Goal: Task Accomplishment & Management: Use online tool/utility

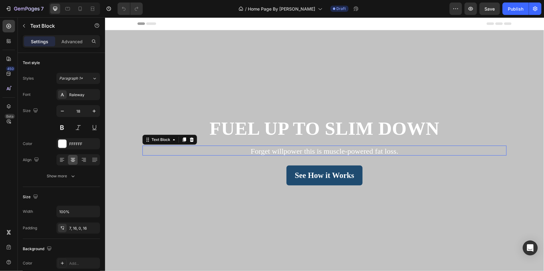
click at [260, 153] on span "Forget willpower this is muscle-powered fat loss." at bounding box center [323, 151] width 147 height 8
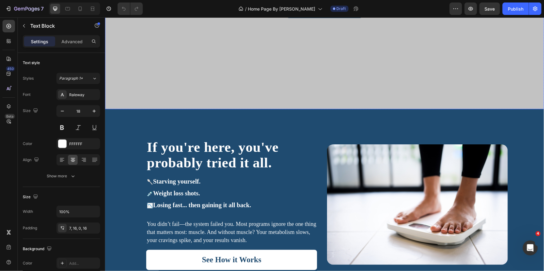
scroll to position [193, 0]
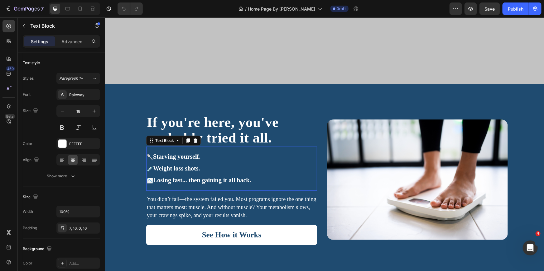
click at [192, 155] on span "Starving yourself." at bounding box center [176, 156] width 47 height 7
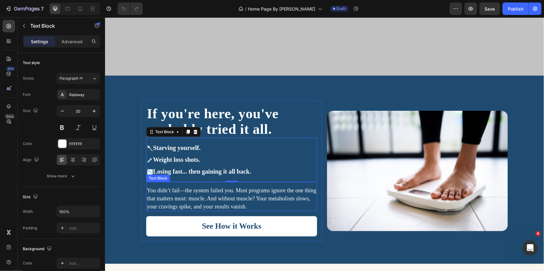
click at [201, 196] on span "You didn’t fail—the system failed you. Most programs ignore the one thing that …" at bounding box center [230, 198] width 169 height 22
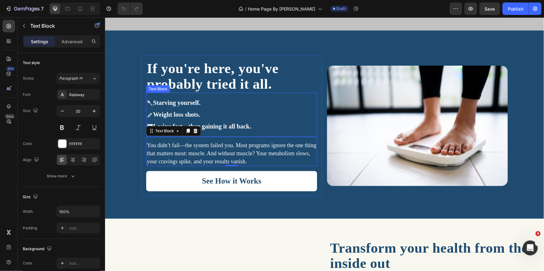
scroll to position [364, 0]
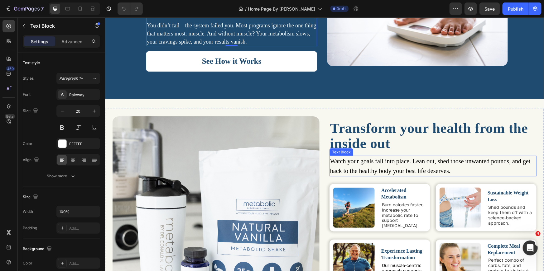
click at [338, 167] on span "Watch your goals fall into place. Lean out, shed those unwanted pounds, and get…" at bounding box center [430, 166] width 200 height 17
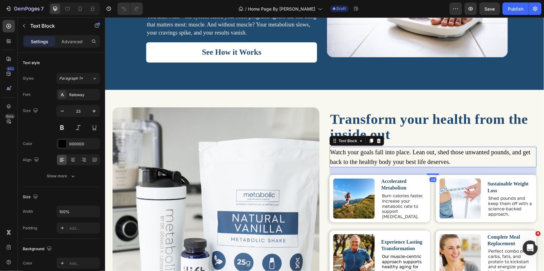
scroll to position [373, 0]
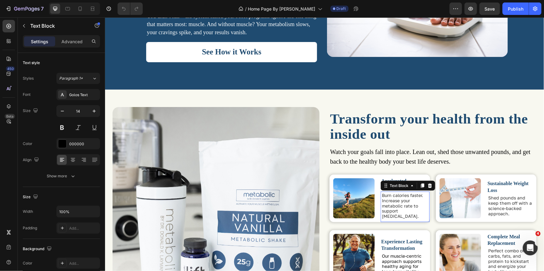
click at [396, 195] on span "Burn calories faster. Increase your metabolic rate to support [MEDICAL_DATA]." at bounding box center [401, 206] width 41 height 26
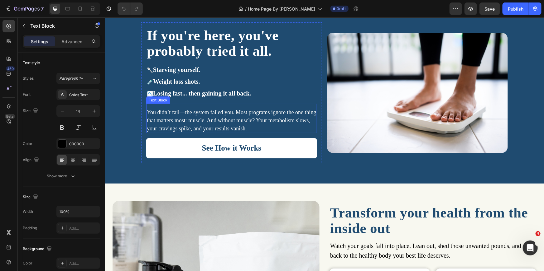
scroll to position [203, 0]
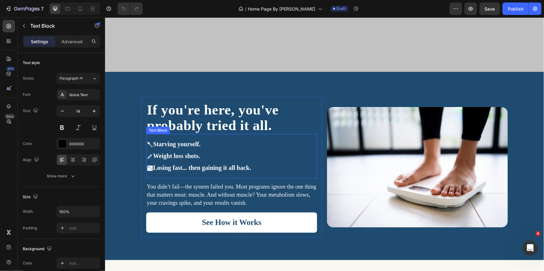
click at [197, 146] on span "Starving yourself." at bounding box center [176, 144] width 47 height 7
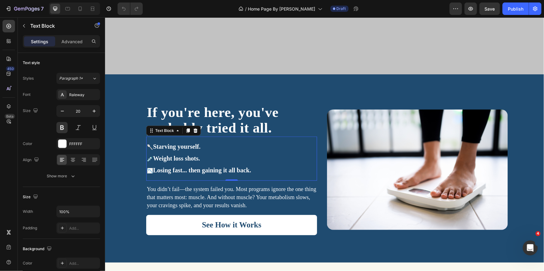
click at [192, 155] on span "Weight loss shots." at bounding box center [176, 158] width 47 height 7
click at [192, 167] on span "Losing fast... then gaining it all back." at bounding box center [202, 170] width 98 height 7
click at [193, 168] on span "Losing fast... then gaining it all back." at bounding box center [202, 170] width 98 height 7
click at [180, 169] on span "Losing fast... then gaining it all back." at bounding box center [202, 170] width 98 height 7
click at [119, 127] on div "If you're here, you've probably tried it all. Heading 🥄 Starving yourself. 💉 We…" at bounding box center [324, 174] width 439 height 151
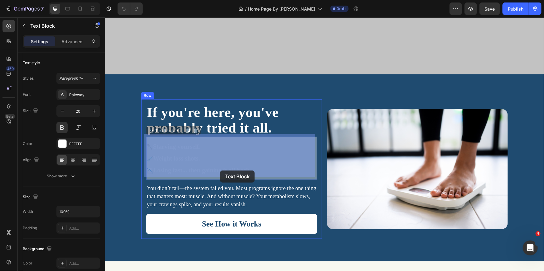
drag, startPoint x: 251, startPoint y: 168, endPoint x: 220, endPoint y: 170, distance: 31.3
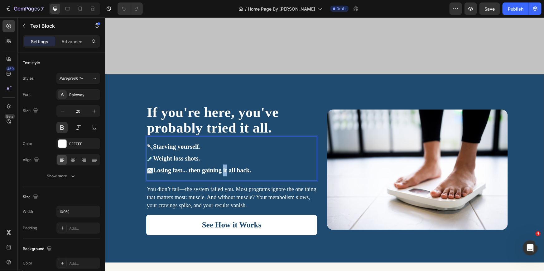
drag, startPoint x: 223, startPoint y: 169, endPoint x: 220, endPoint y: 168, distance: 3.1
click at [222, 169] on span "Losing fast... then gaining it all back." at bounding box center [202, 170] width 98 height 7
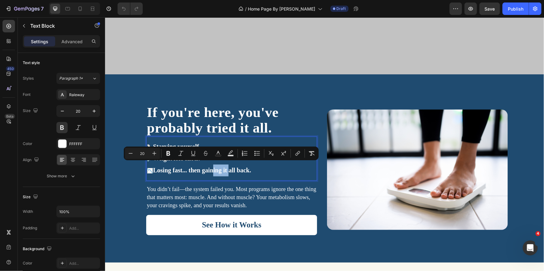
drag, startPoint x: 213, startPoint y: 168, endPoint x: 230, endPoint y: 166, distance: 16.9
click at [230, 167] on span "Losing fast... then gaining it all back." at bounding box center [202, 170] width 98 height 7
drag, startPoint x: 195, startPoint y: 173, endPoint x: 190, endPoint y: 174, distance: 5.1
click at [195, 173] on div "🥄 Starving yourself. 💉 Weight loss shots. 📉 Losing fast... then gaining it all …" at bounding box center [231, 158] width 171 height 44
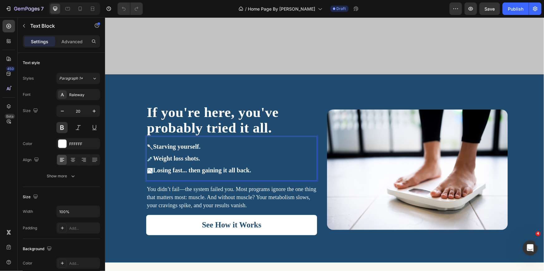
click at [169, 155] on span "Weight loss shots." at bounding box center [176, 158] width 47 height 7
click at [201, 154] on p "💉 Weight loss shots." at bounding box center [230, 159] width 169 height 12
drag, startPoint x: 202, startPoint y: 155, endPoint x: 173, endPoint y: 158, distance: 29.7
click at [173, 158] on p "💉 Weight loss shots." at bounding box center [230, 159] width 169 height 12
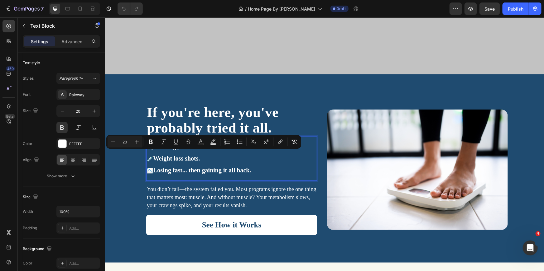
click at [220, 154] on p "💉 Weight loss shots." at bounding box center [230, 159] width 169 height 12
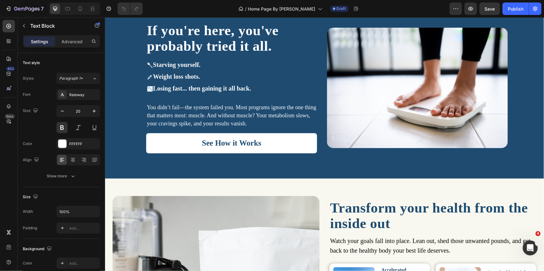
scroll to position [279, 0]
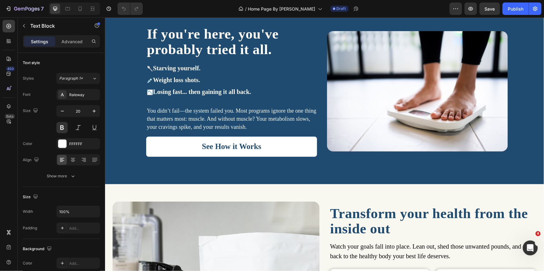
click at [237, 89] on span "Losing fast... then gaining it all back." at bounding box center [202, 91] width 98 height 7
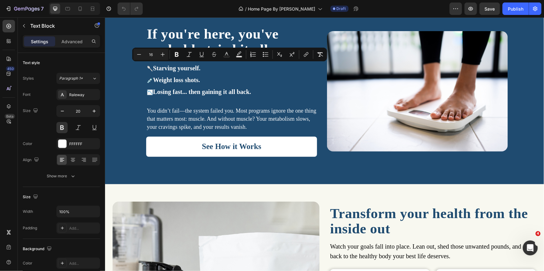
drag, startPoint x: 252, startPoint y: 90, endPoint x: 144, endPoint y: 67, distance: 110.9
click at [146, 67] on div "🥄 Starving yourself. 💉 Weight loss shots. 📉 Losing fast... then gaining it all …" at bounding box center [231, 80] width 171 height 37
click at [262, 55] on button "Bulleted List" at bounding box center [265, 54] width 11 height 11
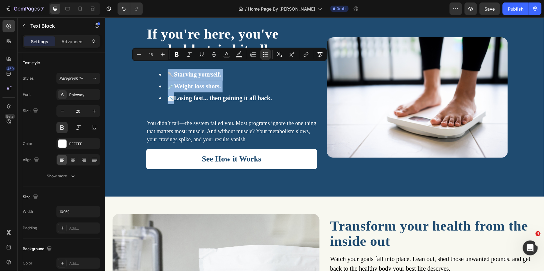
click at [192, 84] on span "Weight loss shots." at bounding box center [197, 86] width 47 height 7
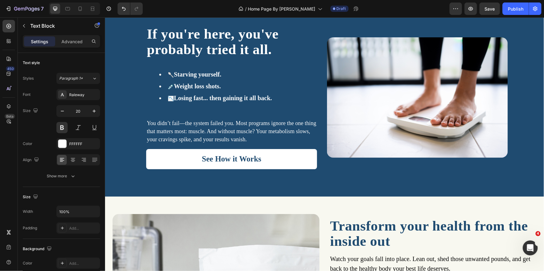
click at [173, 74] on span "🥄" at bounding box center [170, 74] width 6 height 5
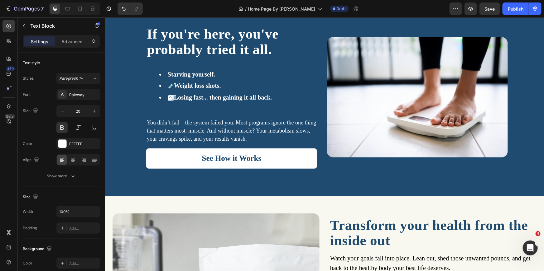
click at [176, 85] on span "Weight loss shots." at bounding box center [197, 85] width 47 height 7
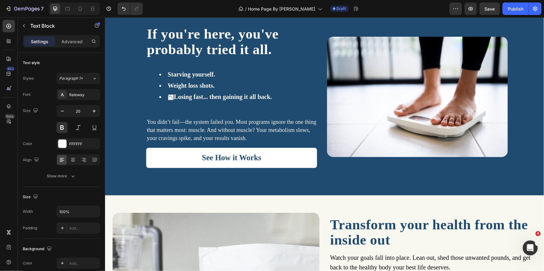
click at [174, 96] on span "Losing fast... then gaining it all back." at bounding box center [223, 96] width 98 height 7
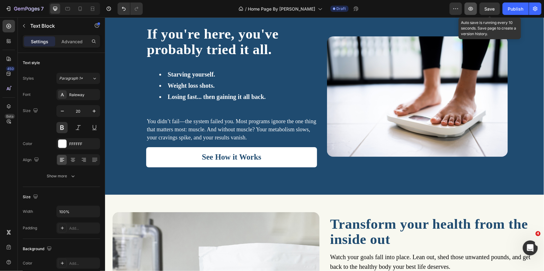
click at [485, 10] on span "Save" at bounding box center [489, 8] width 10 height 5
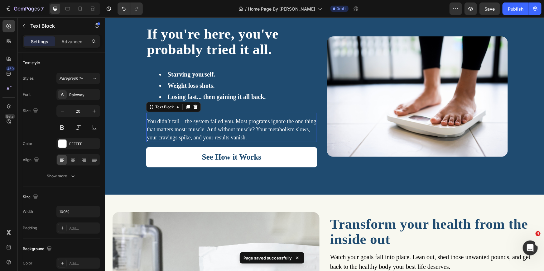
click at [238, 136] on span "You didn’t fail—the system failed you. Most programs ignore the one thing that …" at bounding box center [230, 129] width 169 height 22
click at [83, 95] on div "Raleway" at bounding box center [83, 95] width 29 height 6
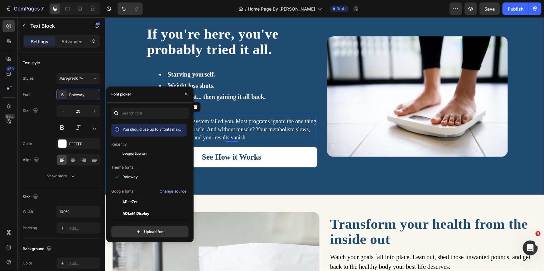
click at [146, 107] on div "You should use up to 3 fonts max. Recently League Spartan Theme fonts Raleway G…" at bounding box center [149, 173] width 87 height 140
click at [145, 112] on input "text" at bounding box center [149, 113] width 77 height 11
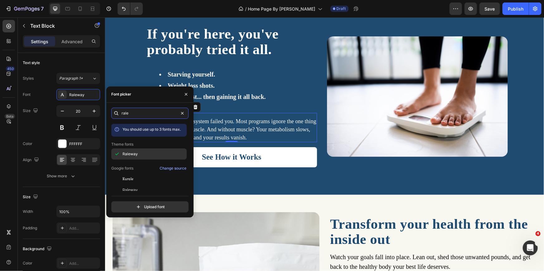
type input "rale"
click at [145, 155] on div "Raleway" at bounding box center [153, 154] width 63 height 6
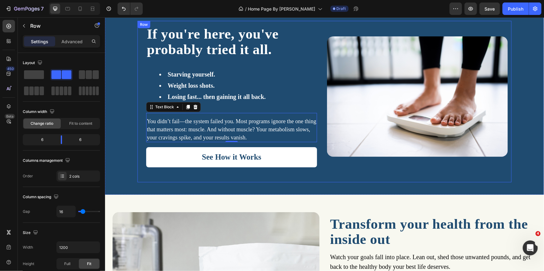
click at [364, 180] on div "If you're here, you've probably tried it all. Heading Starving yourself. Weight…" at bounding box center [324, 102] width 374 height 162
drag, startPoint x: 260, startPoint y: 133, endPoint x: 252, endPoint y: 132, distance: 8.2
click at [260, 133] on p "You didn’t fail—the system failed you. Most programs ignore the one thing that …" at bounding box center [230, 129] width 169 height 24
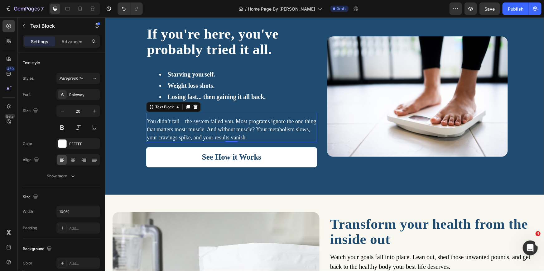
click at [234, 120] on span "You didn’t fail—the system failed you. Most programs ignore the one thing that …" at bounding box center [230, 129] width 169 height 22
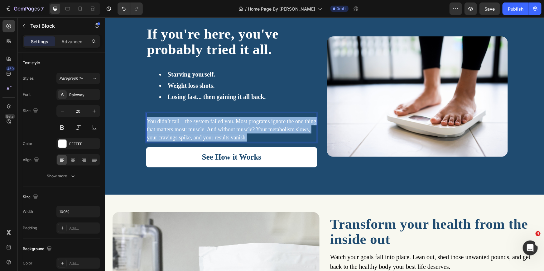
click at [234, 120] on span "You didn’t fail—the system failed you. Most programs ignore the one thing that …" at bounding box center [230, 129] width 169 height 22
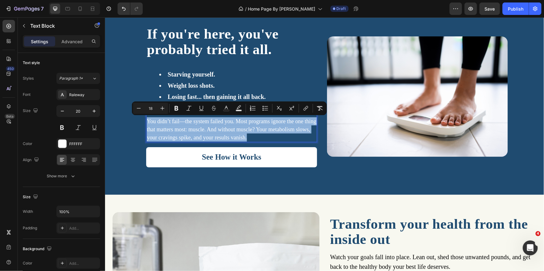
click at [234, 120] on span "You didn’t fail—the system failed you. Most programs ignore the one thing that …" at bounding box center [230, 129] width 169 height 22
click at [235, 120] on span "You didn’t fail—the system failed you. Most programs ignore the one thing that …" at bounding box center [230, 129] width 169 height 22
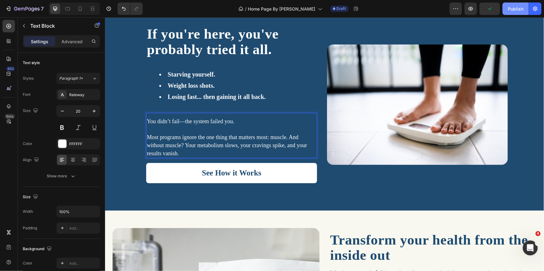
click at [511, 14] on button "Publish" at bounding box center [515, 8] width 26 height 12
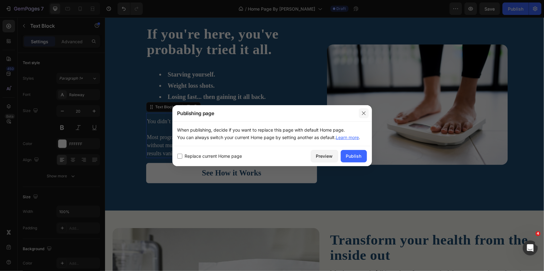
click at [364, 111] on icon "button" at bounding box center [363, 113] width 5 height 5
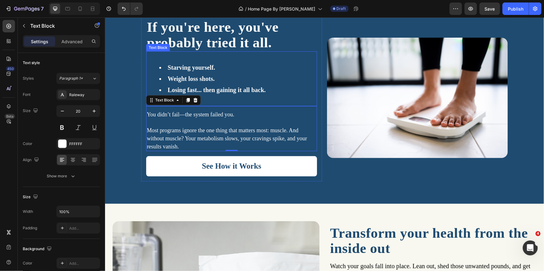
scroll to position [290, 0]
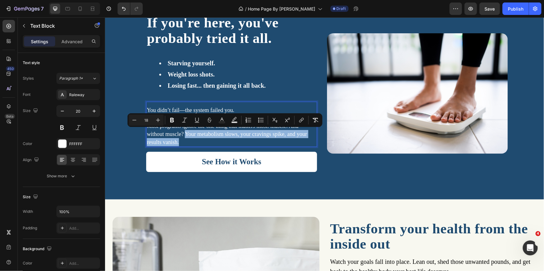
drag, startPoint x: 183, startPoint y: 134, endPoint x: 189, endPoint y: 141, distance: 8.6
drag, startPoint x: 171, startPoint y: 118, endPoint x: 89, endPoint y: 125, distance: 82.5
click at [171, 118] on icon "Editor contextual toolbar" at bounding box center [172, 120] width 4 height 5
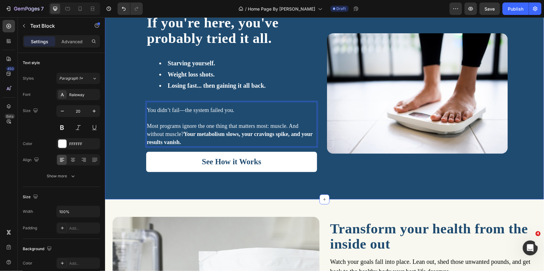
click at [525, 157] on div "If you're here, you've probably tried it all. Heading Starving yourself. Weight…" at bounding box center [324, 98] width 439 height 178
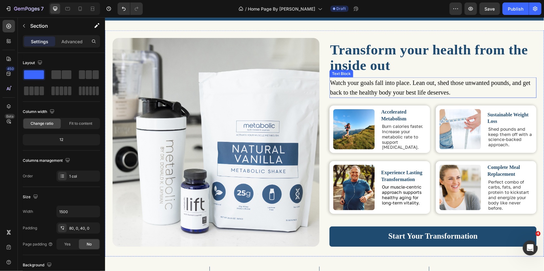
scroll to position [467, 0]
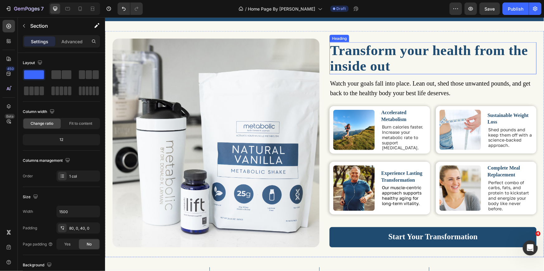
click at [379, 67] on span "Transform your health from the inside out" at bounding box center [429, 57] width 198 height 31
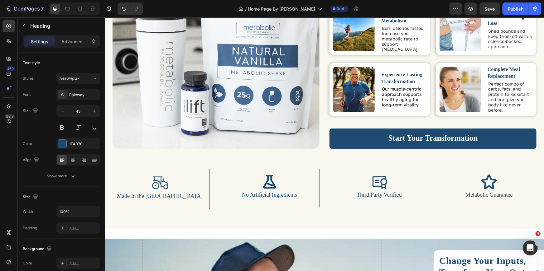
scroll to position [566, 0]
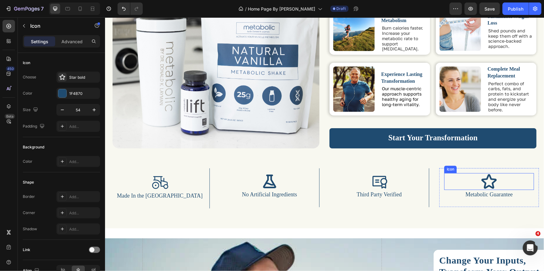
click at [444, 184] on div "Icon" at bounding box center [489, 181] width 90 height 17
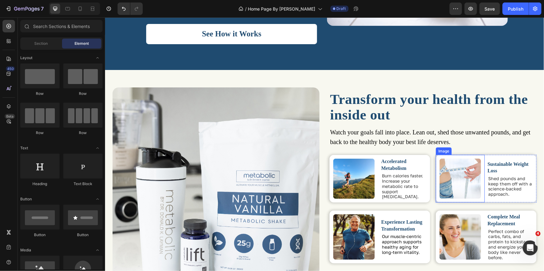
scroll to position [418, 0]
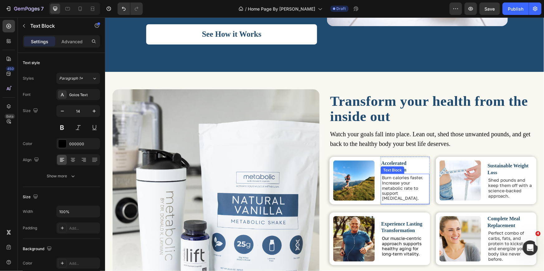
click at [407, 195] on span "Burn calories faster. Increase your metabolic rate to support [MEDICAL_DATA]." at bounding box center [401, 188] width 41 height 26
click at [403, 191] on span "Burn calories faster. Increase your metabolic rate to support [MEDICAL_DATA]." at bounding box center [401, 188] width 41 height 26
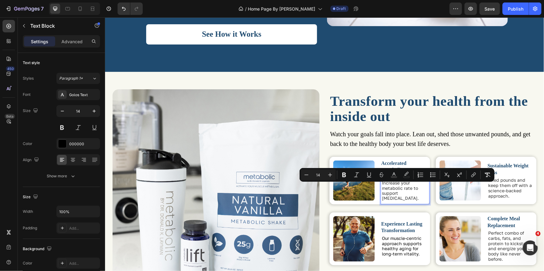
drag, startPoint x: 402, startPoint y: 187, endPoint x: 412, endPoint y: 198, distance: 15.0
click at [412, 198] on p "Burn calories faster. Increase your metabolic rate to support [MEDICAL_DATA]." at bounding box center [404, 188] width 46 height 26
drag, startPoint x: 411, startPoint y: 198, endPoint x: 410, endPoint y: 188, distance: 10.6
click at [410, 188] on p "Burn calories faster. Increase your metabolic rate to support [MEDICAL_DATA]." at bounding box center [404, 188] width 46 height 26
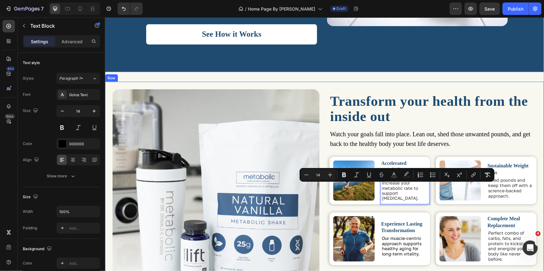
click at [537, 151] on div "Image Transform your health from the inside out Heading Watch your goals fall i…" at bounding box center [324, 195] width 439 height 226
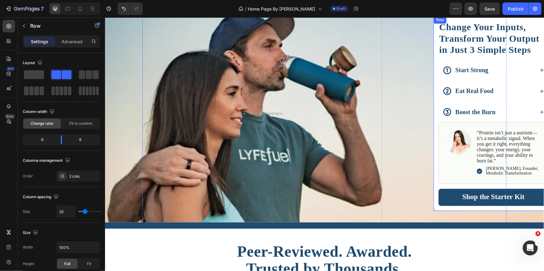
scroll to position [775, 0]
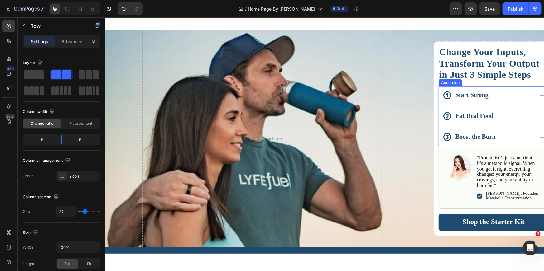
click at [504, 94] on div "Start Strong" at bounding box center [488, 95] width 92 height 12
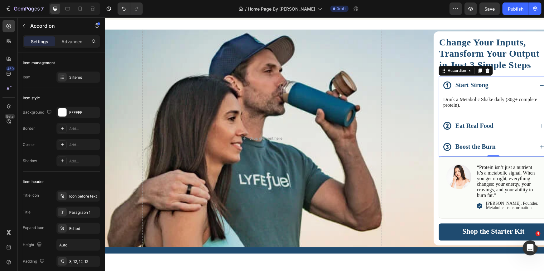
click at [471, 87] on strong "Start Strong" at bounding box center [471, 84] width 33 height 7
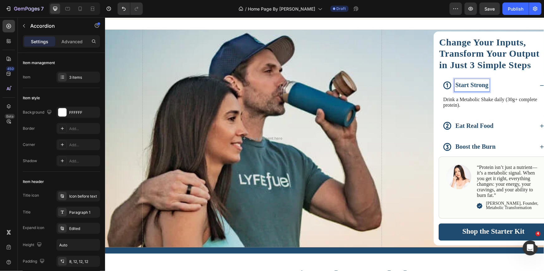
click at [478, 86] on strong "Start Strong" at bounding box center [471, 84] width 33 height 7
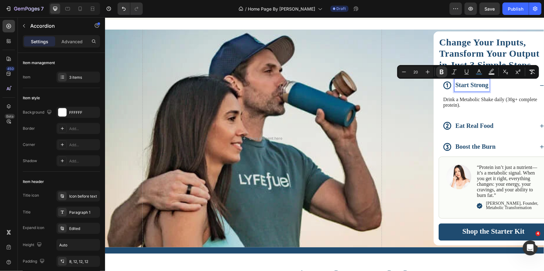
click at [456, 85] on strong "Start Strong" at bounding box center [471, 84] width 33 height 7
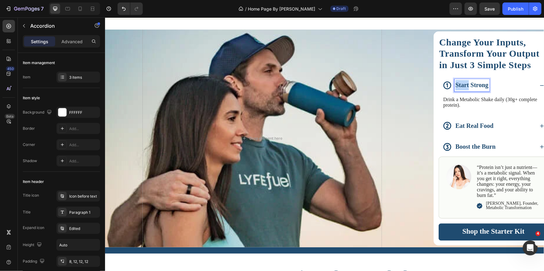
click at [456, 85] on strong "Start Strong" at bounding box center [471, 84] width 33 height 7
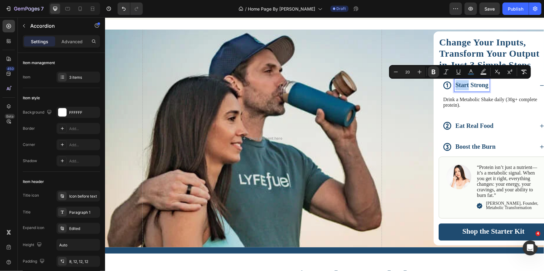
click at [456, 85] on strong "Start Strong" at bounding box center [471, 84] width 33 height 7
drag, startPoint x: 455, startPoint y: 85, endPoint x: 485, endPoint y: 88, distance: 30.3
click at [485, 88] on strong "Start Strong" at bounding box center [471, 84] width 33 height 7
drag, startPoint x: 485, startPoint y: 88, endPoint x: 452, endPoint y: 88, distance: 32.4
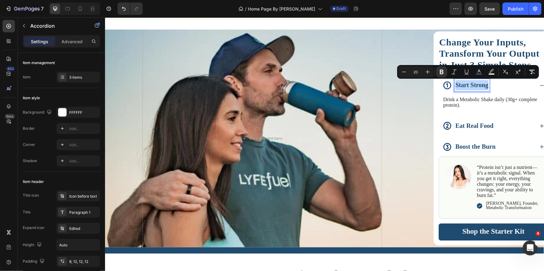
click at [455, 88] on strong "Start Strong" at bounding box center [471, 84] width 33 height 7
click at [511, 120] on div "Eat Real Food" at bounding box center [488, 126] width 92 height 12
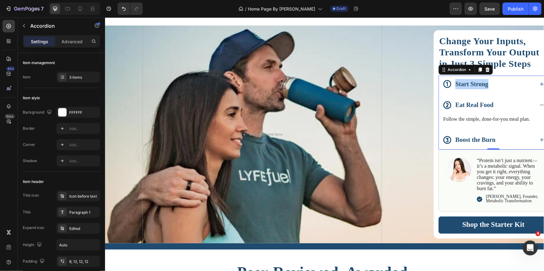
scroll to position [782, 0]
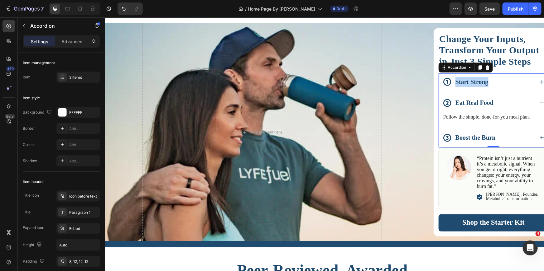
click at [507, 103] on div "Eat Real Food" at bounding box center [488, 103] width 92 height 12
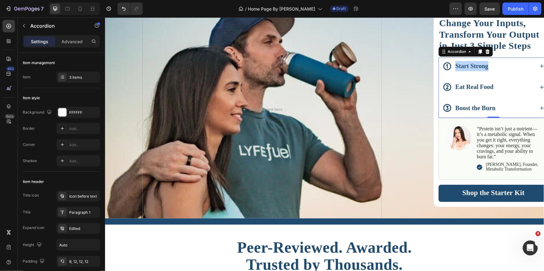
scroll to position [812, 0]
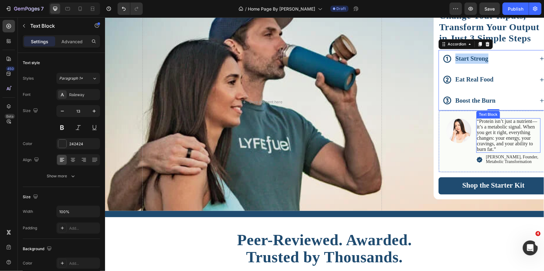
click at [506, 135] on span "“Protein isn’t just a nutrient—it’s a metabolic signal. When you get it right, …" at bounding box center [506, 134] width 60 height 33
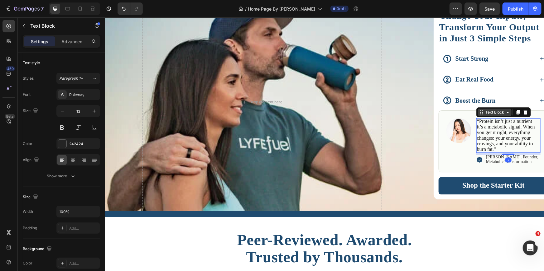
click at [492, 112] on div "Text Block" at bounding box center [494, 112] width 21 height 6
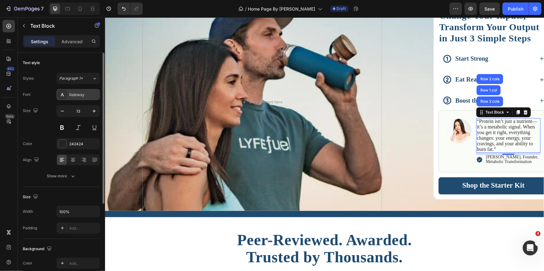
click at [78, 94] on div "Raleway" at bounding box center [83, 95] width 29 height 6
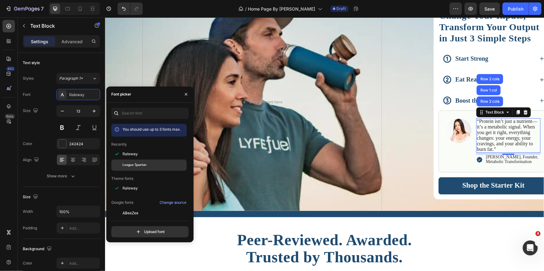
click at [138, 165] on span "League Spartan" at bounding box center [134, 166] width 24 height 6
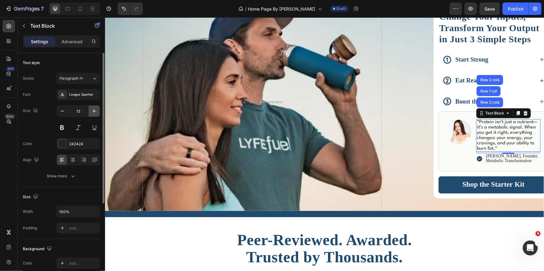
click at [94, 114] on icon "button" at bounding box center [94, 111] width 6 height 6
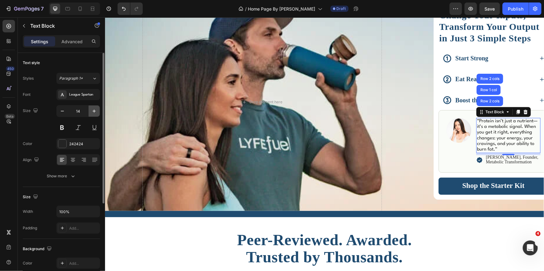
click at [94, 114] on icon "button" at bounding box center [94, 111] width 6 height 6
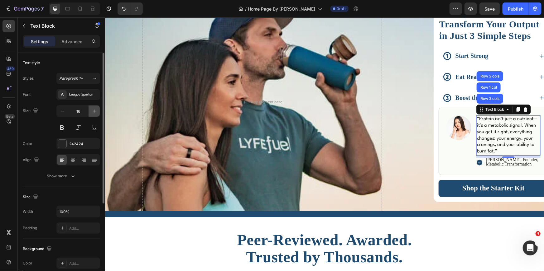
click at [94, 114] on icon "button" at bounding box center [94, 111] width 6 height 6
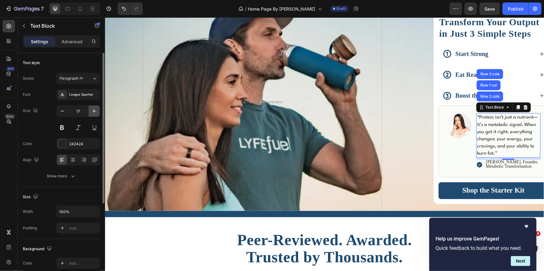
drag, startPoint x: 97, startPoint y: 112, endPoint x: 102, endPoint y: 139, distance: 27.6
click at [97, 112] on icon "button" at bounding box center [94, 111] width 6 height 6
type input "18"
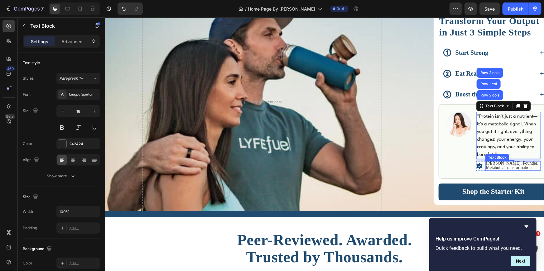
click at [514, 168] on span "[PERSON_NAME], Founder, Metabolic Transformation" at bounding box center [511, 165] width 52 height 9
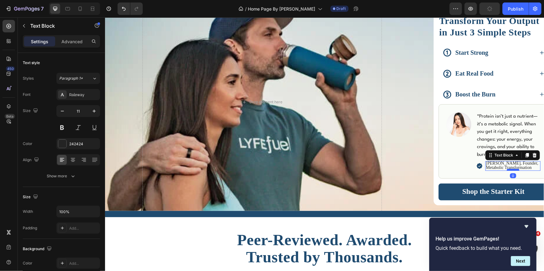
click at [515, 169] on div at bounding box center [512, 170] width 12 height 2
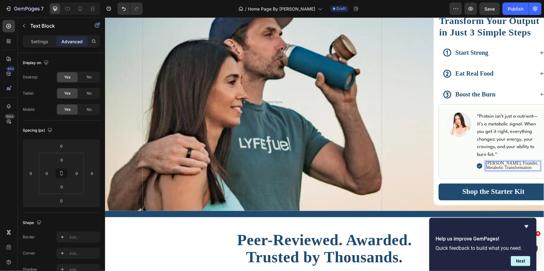
scroll to position [807, 0]
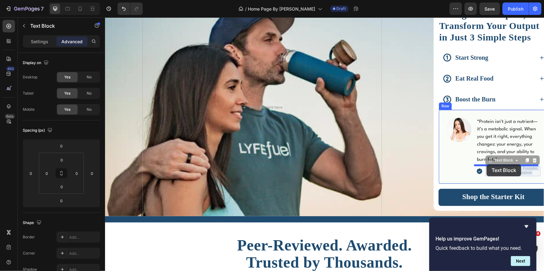
drag, startPoint x: 530, startPoint y: 168, endPoint x: 486, endPoint y: 165, distance: 43.7
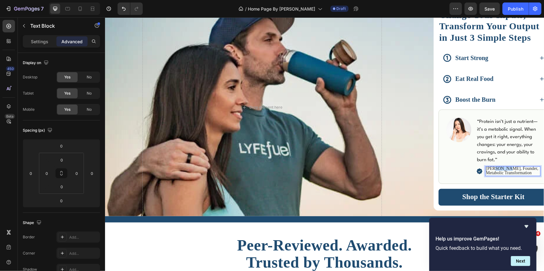
click at [492, 169] on span "[PERSON_NAME], Founder, Metabolic Transformation" at bounding box center [511, 170] width 52 height 9
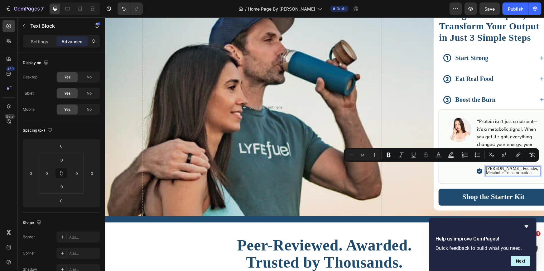
click at [520, 168] on span "[PERSON_NAME], Founder, Metabolic Transformation" at bounding box center [511, 170] width 52 height 9
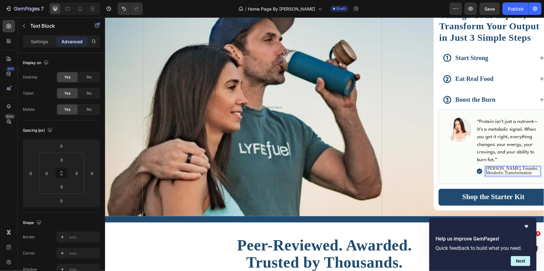
scroll to position [805, 0]
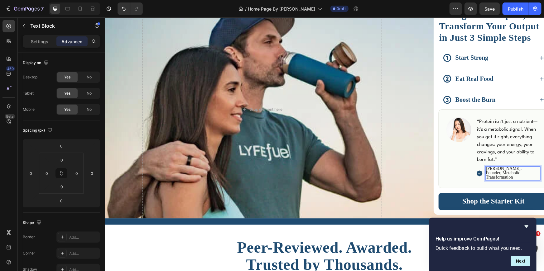
click at [500, 172] on span "Founder, Metabolic Transformation" at bounding box center [502, 174] width 34 height 9
click at [511, 177] on span "Metabolic Transformation" at bounding box center [508, 177] width 46 height 5
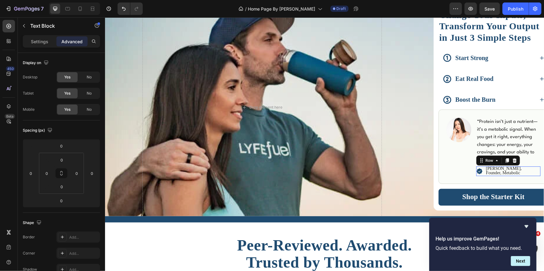
click at [531, 174] on div "Icon [PERSON_NAME], Founder, Metabolic Text Block Row 0" at bounding box center [508, 171] width 64 height 10
click at [517, 171] on span "Founder, Metabolic" at bounding box center [502, 172] width 34 height 5
click at [516, 172] on span "Founder, Metabolic" at bounding box center [502, 172] width 34 height 5
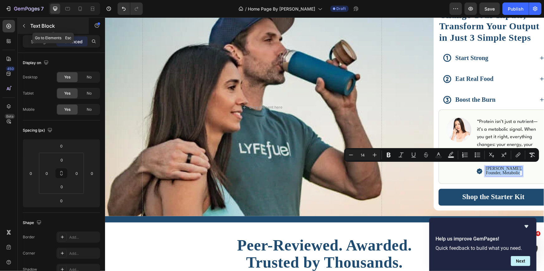
click at [27, 26] on button "button" at bounding box center [24, 26] width 10 height 10
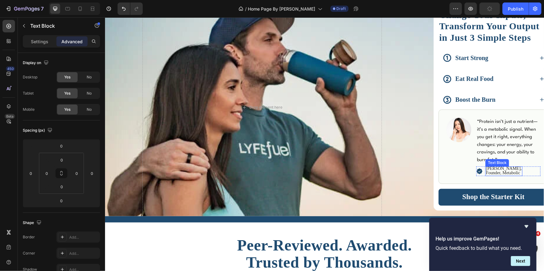
click at [506, 172] on span "Founder, Metabolic" at bounding box center [502, 172] width 34 height 5
click at [501, 170] on span "Founder, Metabolic" at bounding box center [502, 172] width 34 height 5
click at [486, 168] on span "[PERSON_NAME]," at bounding box center [503, 168] width 36 height 5
drag, startPoint x: 484, startPoint y: 167, endPoint x: 520, endPoint y: 174, distance: 36.5
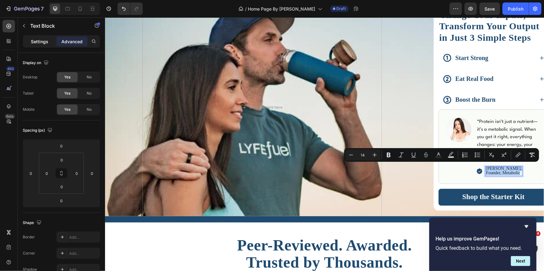
click at [32, 41] on p "Settings" at bounding box center [39, 41] width 17 height 7
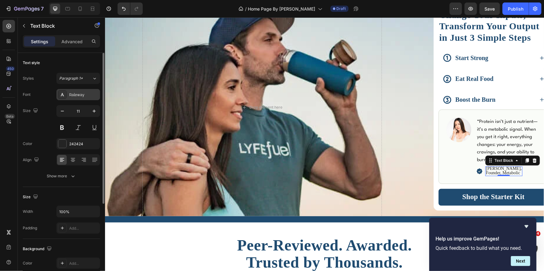
click at [77, 93] on div "Raleway" at bounding box center [83, 95] width 29 height 6
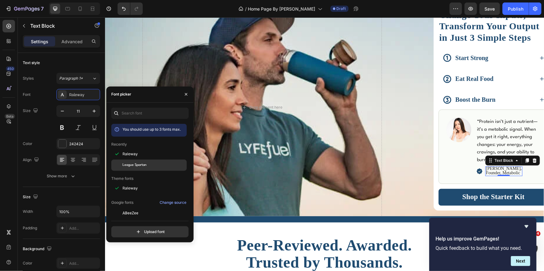
click at [143, 169] on div "League Spartan" at bounding box center [148, 165] width 75 height 11
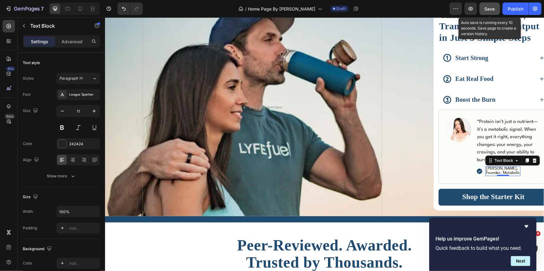
drag, startPoint x: 489, startPoint y: 6, endPoint x: 487, endPoint y: 17, distance: 11.3
click at [489, 6] on span "Save" at bounding box center [489, 8] width 10 height 5
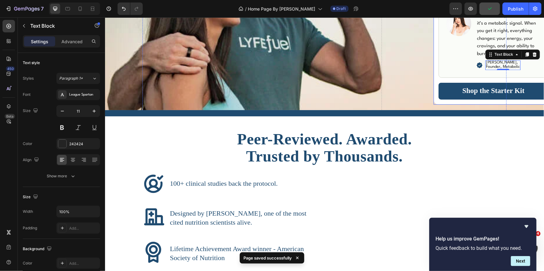
scroll to position [950, 0]
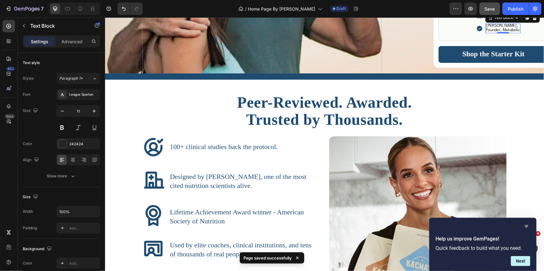
click at [526, 223] on icon "Hide survey" at bounding box center [526, 226] width 7 height 7
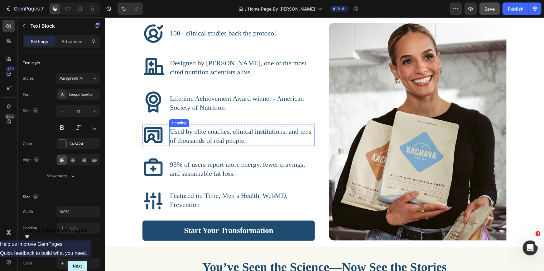
scroll to position [1015, 0]
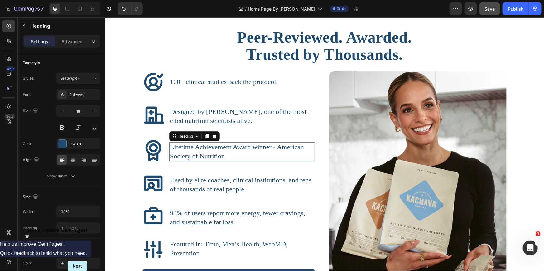
click at [247, 150] on span "Lifetime Achievement Award winner - American Society of Nutrition" at bounding box center [236, 151] width 134 height 17
click at [246, 148] on span "Lifetime Achievement Award winner - American Society of Nutrition" at bounding box center [236, 151] width 134 height 17
drag, startPoint x: 248, startPoint y: 148, endPoint x: 168, endPoint y: 148, distance: 79.8
click at [169, 148] on span "Lifetime Achievement Award winner - American Society of Nutrition" at bounding box center [236, 151] width 134 height 17
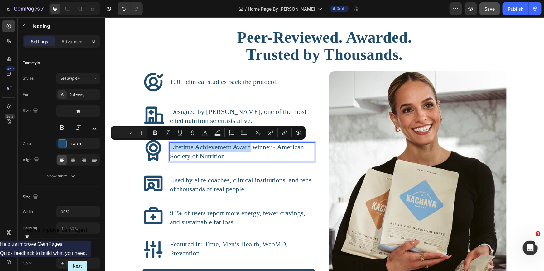
copy span "Lifetime Achievement Award"
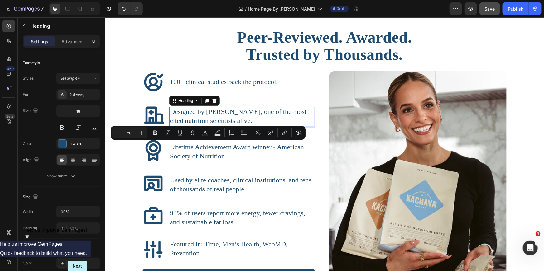
click at [250, 122] on h3 "Designed by [PERSON_NAME], one of the most cited nutrition scientists alive." at bounding box center [242, 116] width 146 height 19
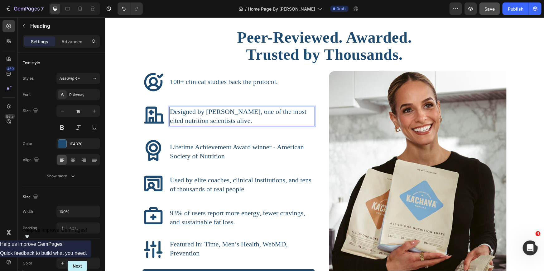
click at [250, 122] on h3 "Designed by [PERSON_NAME], one of the most cited nutrition scientists alive." at bounding box center [242, 116] width 146 height 19
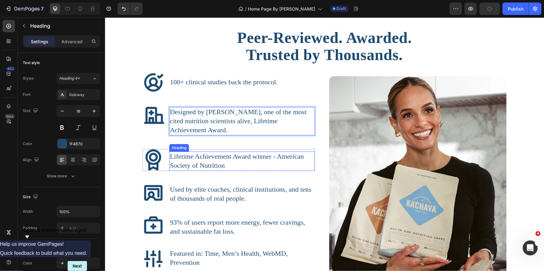
click at [210, 161] on span "Lifetime Achievement Award winner - American Society of Nutrition" at bounding box center [236, 160] width 134 height 17
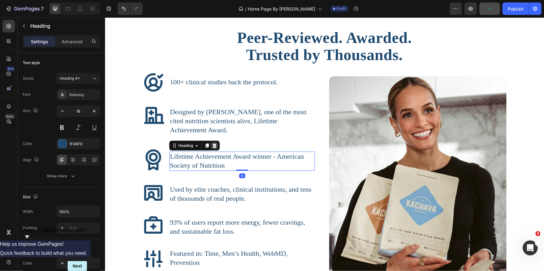
click at [215, 146] on div at bounding box center [213, 145] width 7 height 7
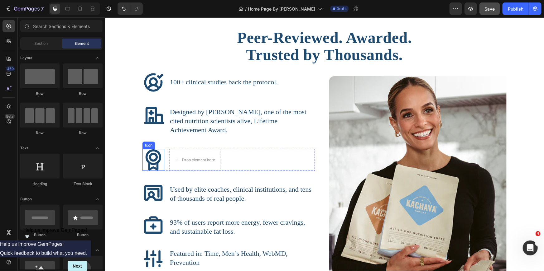
click at [158, 160] on icon at bounding box center [153, 160] width 22 height 22
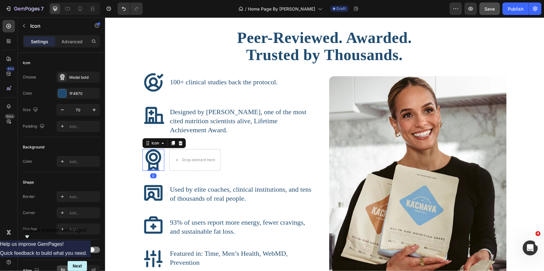
click at [179, 142] on icon at bounding box center [180, 143] width 5 height 5
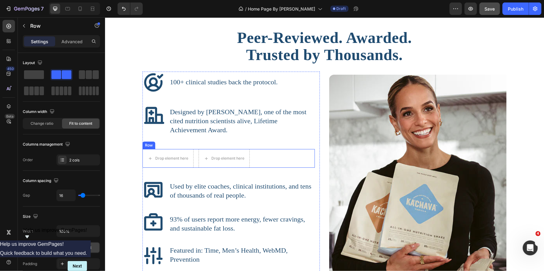
click at [149, 145] on div "Row" at bounding box center [148, 145] width 10 height 6
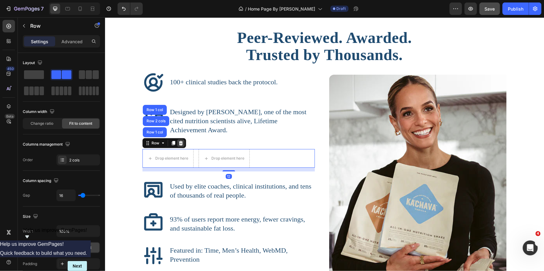
click at [179, 141] on icon at bounding box center [180, 143] width 5 height 5
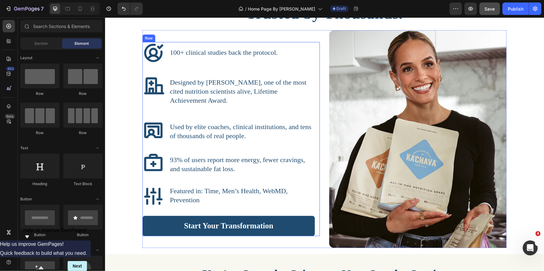
scroll to position [1060, 0]
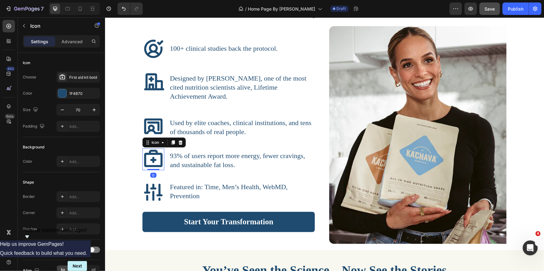
click at [150, 159] on icon at bounding box center [153, 158] width 18 height 17
click at [178, 143] on icon at bounding box center [180, 142] width 4 height 4
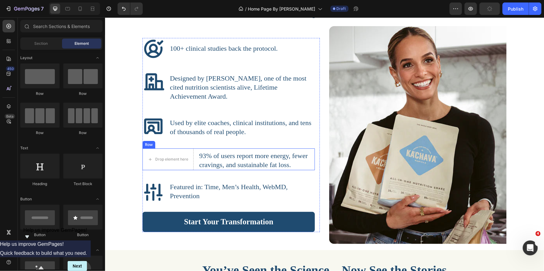
click at [145, 142] on div "Row" at bounding box center [148, 145] width 10 height 6
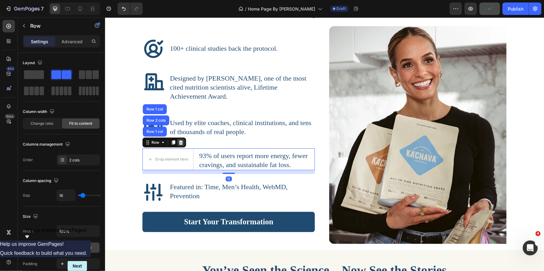
click at [179, 140] on icon at bounding box center [181, 142] width 4 height 4
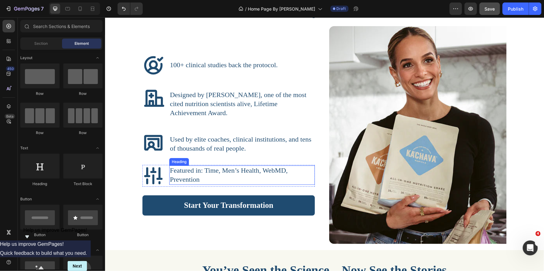
click at [170, 171] on span "Featured in: Time, Men’s Health, WebMD, Prevention" at bounding box center [228, 174] width 118 height 17
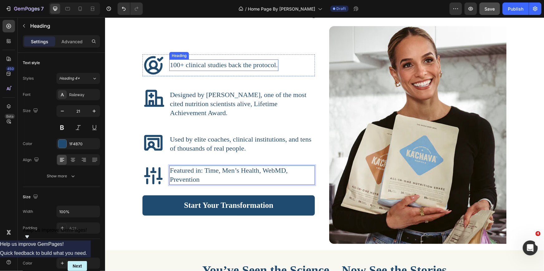
click at [269, 67] on span "100+ clinical studies back the protocol." at bounding box center [223, 65] width 108 height 8
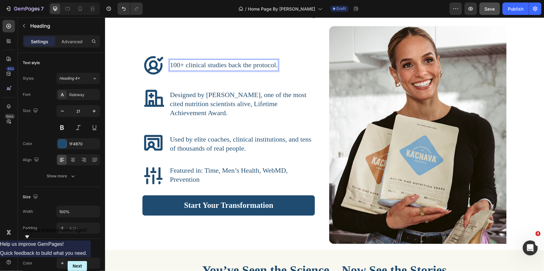
click at [237, 67] on span "100+ clinical studies back the protocol." at bounding box center [223, 65] width 108 height 8
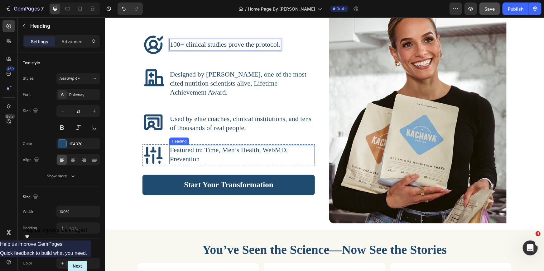
scroll to position [1079, 0]
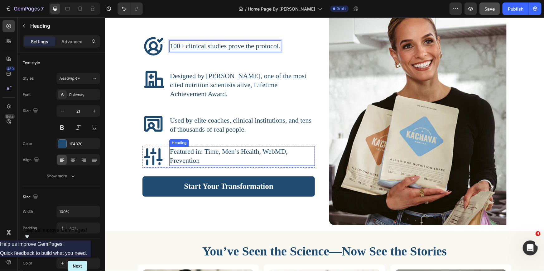
click at [241, 158] on p "⁠⁠⁠⁠⁠⁠⁠ Featured in: Time, Men’s Health, WebMD, Prevention" at bounding box center [241, 156] width 144 height 18
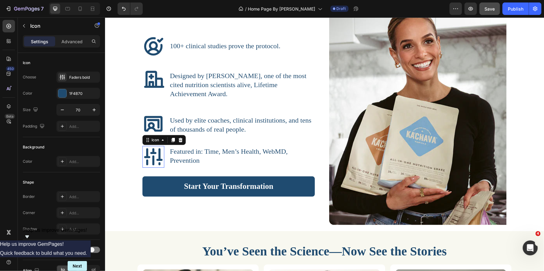
click at [148, 149] on icon at bounding box center [153, 157] width 22 height 22
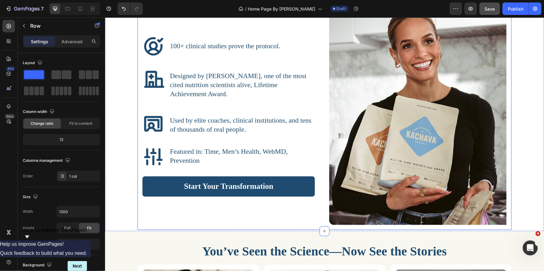
click at [138, 150] on div "Peer-Reviewed. Awarded. Trusted by Thousands. Heading Icon ⁠⁠⁠⁠⁠⁠⁠ 100+ clinica…" at bounding box center [324, 90] width 374 height 279
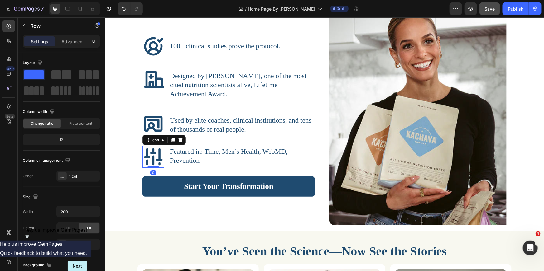
click at [144, 151] on icon at bounding box center [153, 156] width 18 height 17
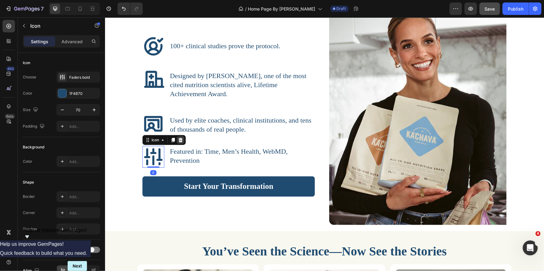
click at [179, 141] on icon at bounding box center [180, 140] width 4 height 4
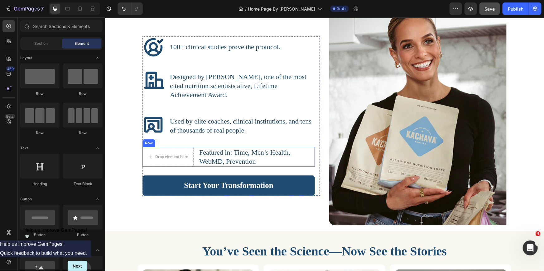
scroll to position [1081, 0]
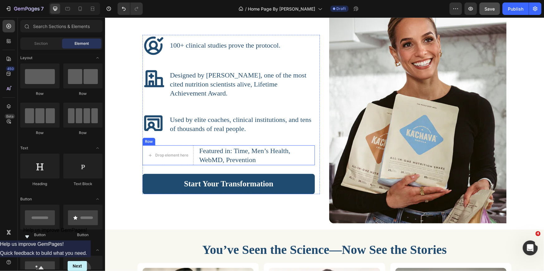
click at [150, 143] on div "Row" at bounding box center [148, 141] width 13 height 7
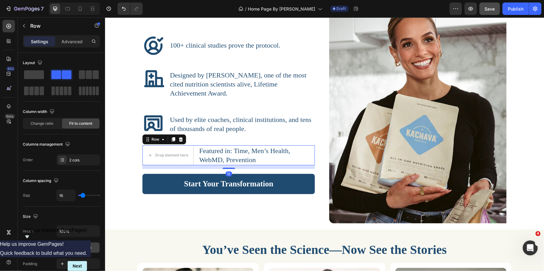
click at [179, 140] on icon at bounding box center [181, 139] width 4 height 4
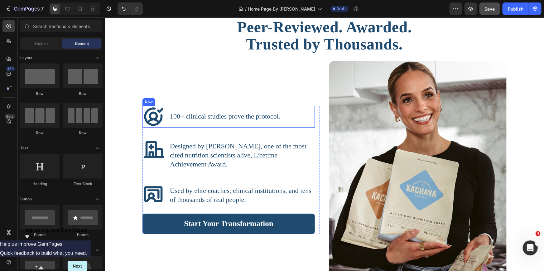
scroll to position [1093, 0]
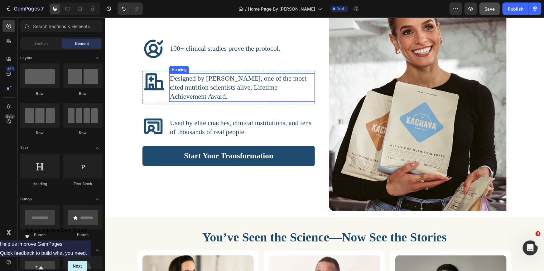
click at [244, 97] on p "⁠⁠⁠⁠⁠⁠⁠ Designed by [PERSON_NAME], one of the most cited nutrition scientists a…" at bounding box center [241, 87] width 144 height 27
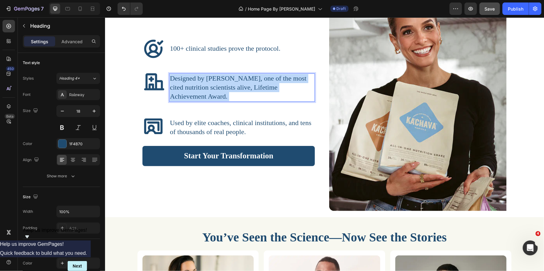
drag, startPoint x: 241, startPoint y: 97, endPoint x: 175, endPoint y: 81, distance: 67.2
click at [175, 81] on p "Designed by [PERSON_NAME], one of the most cited nutrition scientists alive, Li…" at bounding box center [241, 87] width 144 height 27
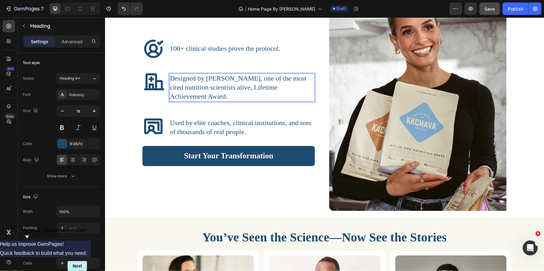
drag, startPoint x: 178, startPoint y: 80, endPoint x: 209, endPoint y: 91, distance: 33.6
click at [209, 91] on p "Designed by [PERSON_NAME], one of the most cited nutrition scientists alive, Li…" at bounding box center [241, 87] width 144 height 27
click at [226, 97] on p "Designed by [PERSON_NAME], one of the most cited nutrition scientists alive, Li…" at bounding box center [241, 87] width 144 height 27
click at [219, 93] on span "Designed by [PERSON_NAME], one of the most cited nutrition scientists alive, Li…" at bounding box center [237, 87] width 136 height 26
click at [221, 94] on span "Designed by [PERSON_NAME], one of the most cited nutrition scientists alive, Li…" at bounding box center [237, 87] width 136 height 26
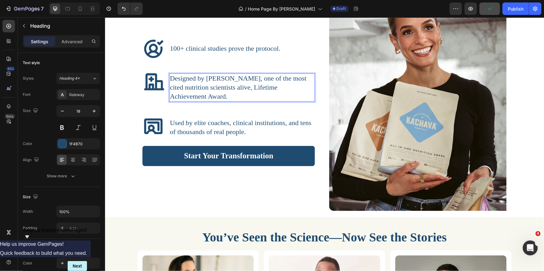
click at [231, 95] on p "Designed by [PERSON_NAME], one of the most cited nutrition scientists alive, Li…" at bounding box center [241, 87] width 144 height 27
click at [227, 98] on p "Designed by [PERSON_NAME], one of the most cited nutrition scientists alive, Li…" at bounding box center [241, 87] width 144 height 27
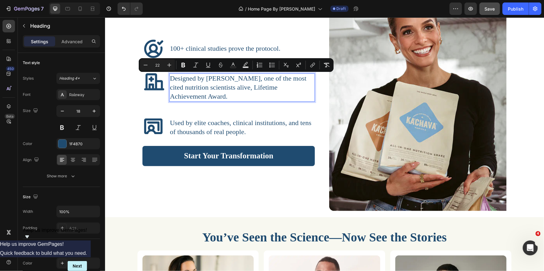
drag, startPoint x: 226, startPoint y: 97, endPoint x: 168, endPoint y: 78, distance: 60.6
click at [169, 78] on p "Designed by [PERSON_NAME], one of the most cited nutrition scientists alive, Li…" at bounding box center [241, 87] width 144 height 27
copy span "Designed by [PERSON_NAME], one of the most cited nutrition scientists alive, Li…"
click at [200, 84] on span "Designed by [PERSON_NAME], one of the most cited nutrition scientists alive, Li…" at bounding box center [237, 87] width 136 height 26
click at [200, 85] on span "Designed by [PERSON_NAME], one of the most cited nutrition scientists alive, Li…" at bounding box center [237, 87] width 136 height 26
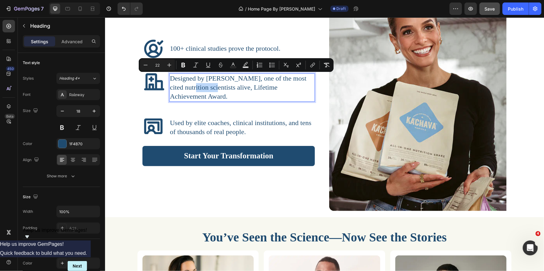
drag, startPoint x: 225, startPoint y: 96, endPoint x: 168, endPoint y: 80, distance: 59.3
click at [169, 80] on p "Designed by [PERSON_NAME], one of the most cited nutrition scientists alive, Li…" at bounding box center [241, 87] width 144 height 27
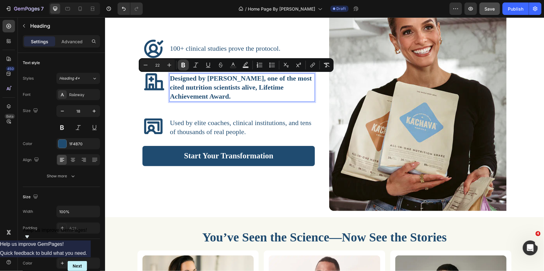
click at [188, 64] on button "Bold" at bounding box center [183, 65] width 11 height 11
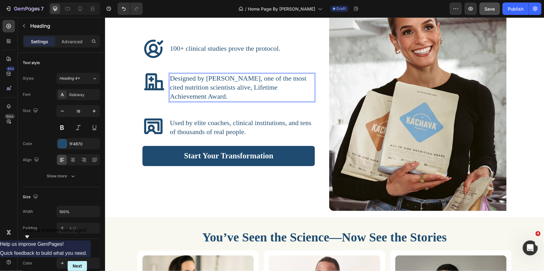
click at [238, 86] on span "Designed by [PERSON_NAME], one of the most cited nutrition scientists alive, Li…" at bounding box center [237, 87] width 136 height 26
click at [294, 80] on span "Designed by [PERSON_NAME], one of the most cited nutrition scientists, Lifetime…" at bounding box center [237, 87] width 136 height 26
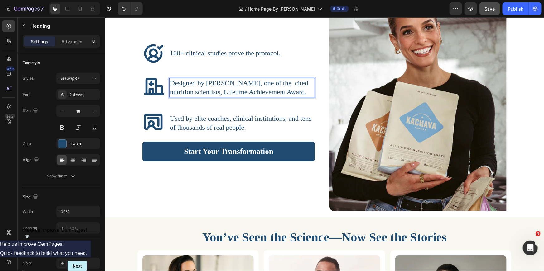
scroll to position [1097, 0]
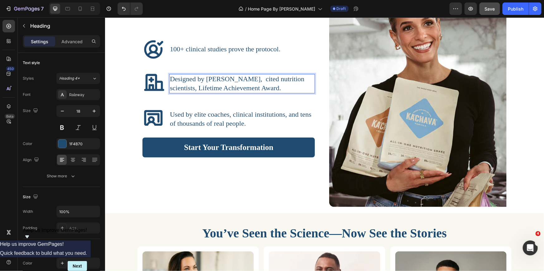
click at [262, 79] on span "Designed by [PERSON_NAME], cited nutrition scientists, Lifetime Achievement Awa…" at bounding box center [236, 83] width 134 height 17
click at [179, 79] on span "pot Designed by [PERSON_NAME], a cited nutrition scientists, Lifetime Achieveme…" at bounding box center [237, 83] width 136 height 17
click at [265, 80] on span "Designed by [PERSON_NAME], a cited nutrition scientists, Lifetime Achievement A…" at bounding box center [237, 83] width 137 height 17
click at [172, 79] on span "otDesigned by [PERSON_NAME], a cited nutrition scientists, Lifetime Achievement…" at bounding box center [237, 83] width 136 height 17
click at [267, 79] on span "Designed by [PERSON_NAME], a cited nutrition scientists, Lifetime Achievement A…" at bounding box center [238, 83] width 139 height 17
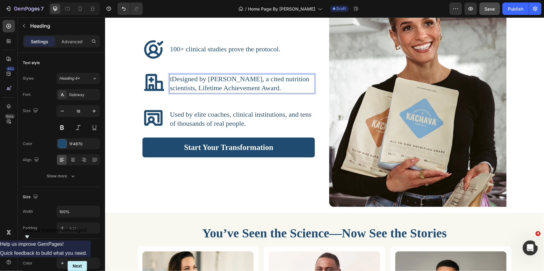
click at [169, 79] on span "tDesigned by [PERSON_NAME], a cited nutrition scientists, Lifetime Achievement …" at bounding box center [238, 83] width 139 height 17
click at [266, 79] on span "Designed by [PERSON_NAME], a cited nutrition scientists, Lifetime Achievement A…" at bounding box center [237, 83] width 137 height 17
click at [269, 82] on span "Designed by [PERSON_NAME], a tcited nutrition scientists, Lifetime Achievement …" at bounding box center [238, 83] width 139 height 17
click at [250, 88] on span "oDesigned by [PERSON_NAME], a t nutrition scientists, Lifetime Achievement Awar…" at bounding box center [234, 83] width 130 height 17
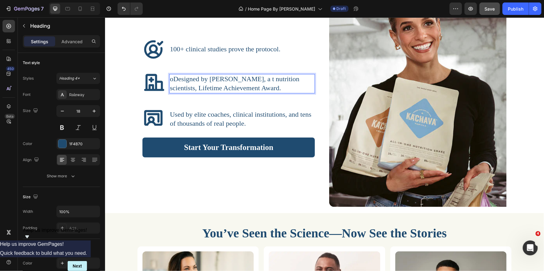
click at [251, 88] on span "oDesigned by [PERSON_NAME], a t nutrition scientists, Lifetime Achievement Awar…" at bounding box center [234, 83] width 130 height 17
click at [270, 90] on span "oDesigned by [PERSON_NAME], a t nutrition scientists, Lifetime Achievement Awar…" at bounding box center [234, 83] width 130 height 17
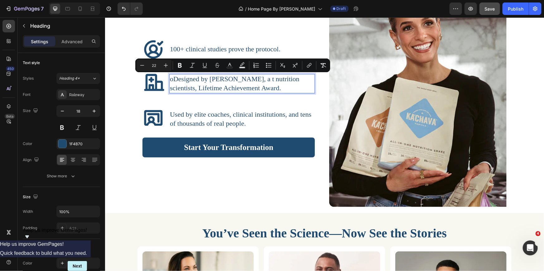
drag, startPoint x: 280, startPoint y: 88, endPoint x: 168, endPoint y: 78, distance: 112.3
click at [169, 78] on p "oDesigned by [PERSON_NAME], a t nutrition scientists, Lifetime Achievement Awar…" at bounding box center [241, 83] width 144 height 18
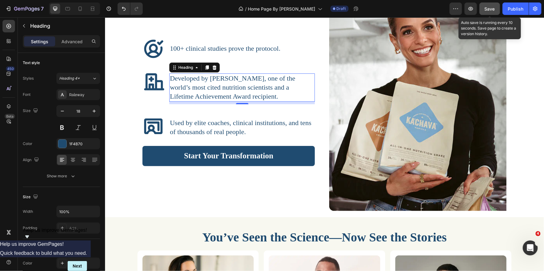
click at [485, 11] on div "Save" at bounding box center [489, 9] width 10 height 7
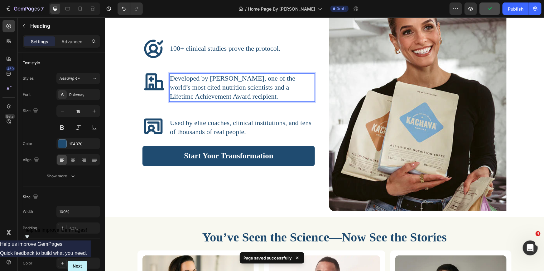
click at [244, 90] on span "Developed by [PERSON_NAME], one of the world’s most cited nutrition scientists …" at bounding box center [231, 87] width 125 height 26
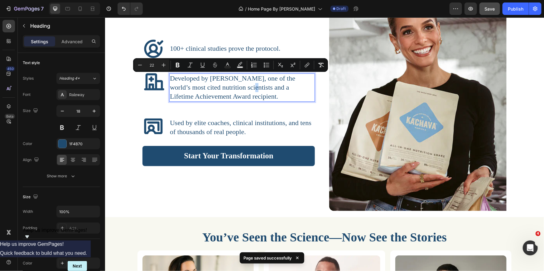
drag, startPoint x: 277, startPoint y: 96, endPoint x: 169, endPoint y: 78, distance: 109.3
click at [169, 78] on p "Developed by [PERSON_NAME], one of the world’s most cited nutrition scientists …" at bounding box center [241, 87] width 144 height 27
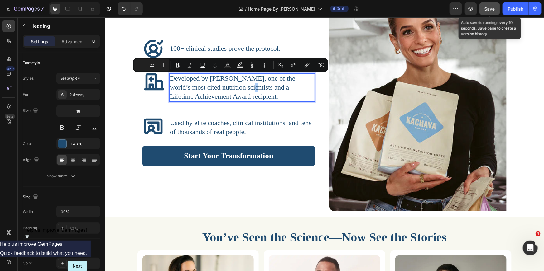
click at [485, 12] on button "Save" at bounding box center [489, 8] width 21 height 12
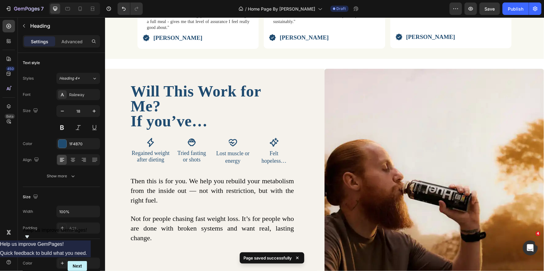
scroll to position [1458, 0]
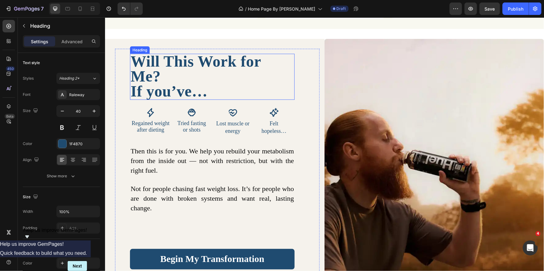
click at [180, 80] on h2 "Will This Work for Me? If you’ve…" at bounding box center [212, 77] width 165 height 46
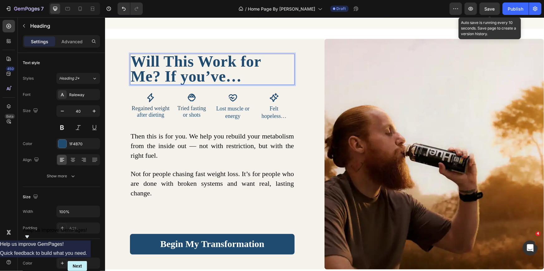
drag, startPoint x: 487, startPoint y: 10, endPoint x: 379, endPoint y: 16, distance: 107.9
click at [487, 10] on span "Save" at bounding box center [489, 8] width 10 height 5
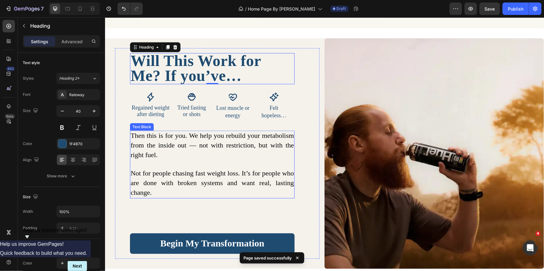
scroll to position [1459, 0]
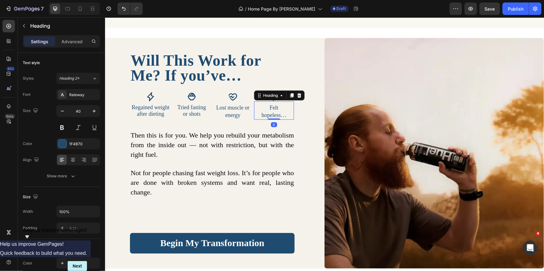
click at [270, 113] on span "hopeless…" at bounding box center [273, 115] width 25 height 6
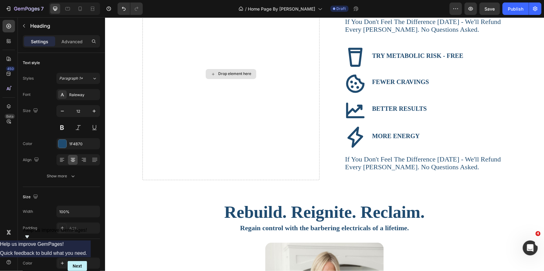
scroll to position [1782, 0]
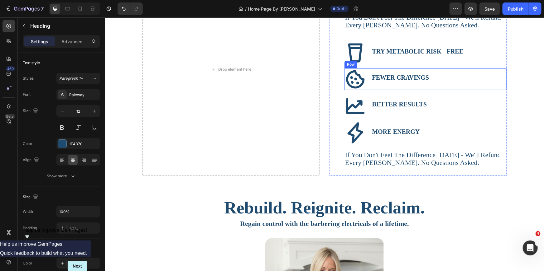
click at [474, 68] on div "FEWER CRAVINGS Text Block" at bounding box center [438, 79] width 135 height 22
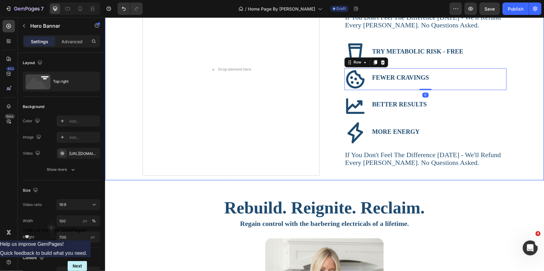
click at [531, 65] on video "Background Image" at bounding box center [324, 85] width 439 height 247
click at [70, 42] on p "Advanced" at bounding box center [71, 41] width 21 height 7
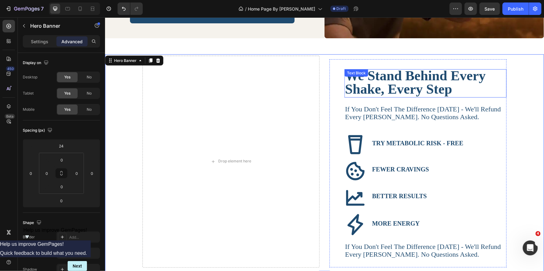
scroll to position [1683, 0]
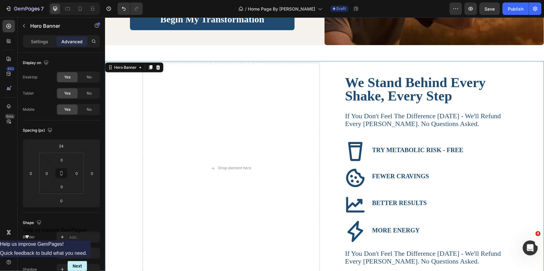
click at [323, 65] on div "We Stand Behind Every Shake, Every Step Text Block if you don't feel the differ…" at bounding box center [324, 168] width 374 height 215
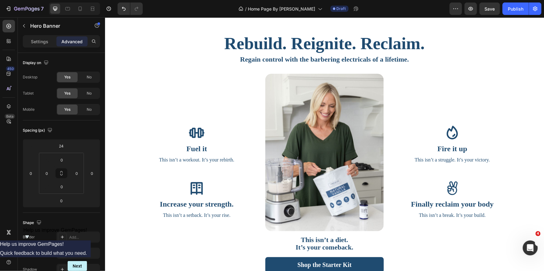
scroll to position [1948, 0]
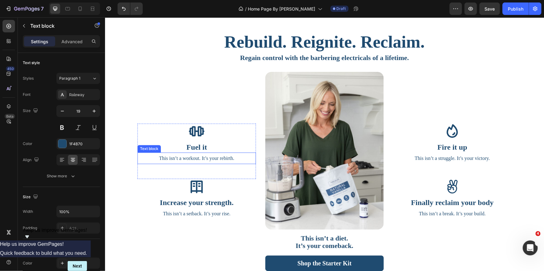
click at [219, 160] on span "This isn’t a workout. It’s your rebirth." at bounding box center [196, 157] width 75 height 5
click at [456, 156] on span "This isn’t a struggle. It’s your victory." at bounding box center [451, 157] width 75 height 5
click at [197, 216] on p "This isn’t a setback. It’s your rise." at bounding box center [196, 213] width 117 height 10
drag, startPoint x: 452, startPoint y: 211, endPoint x: 458, endPoint y: 211, distance: 5.9
click at [452, 211] on span "This isn’t a break. It’s your build." at bounding box center [451, 213] width 67 height 5
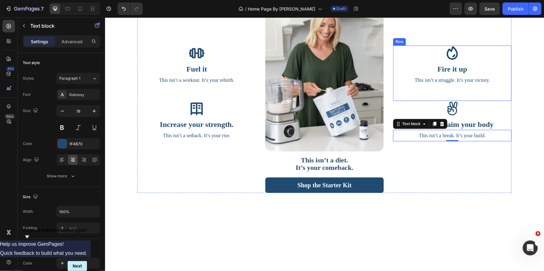
scroll to position [2028, 0]
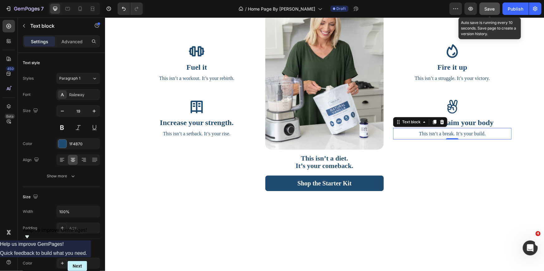
click at [493, 12] on button "Save" at bounding box center [489, 8] width 21 height 12
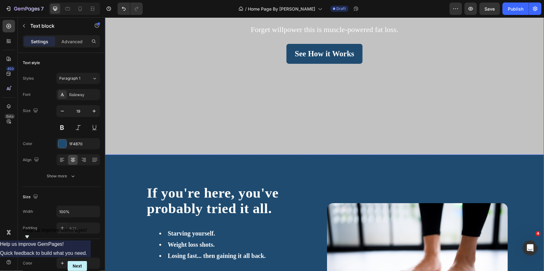
scroll to position [0, 0]
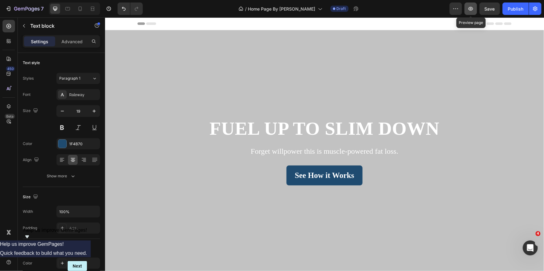
click at [466, 10] on button "button" at bounding box center [470, 8] width 12 height 12
